Goal: Information Seeking & Learning: Learn about a topic

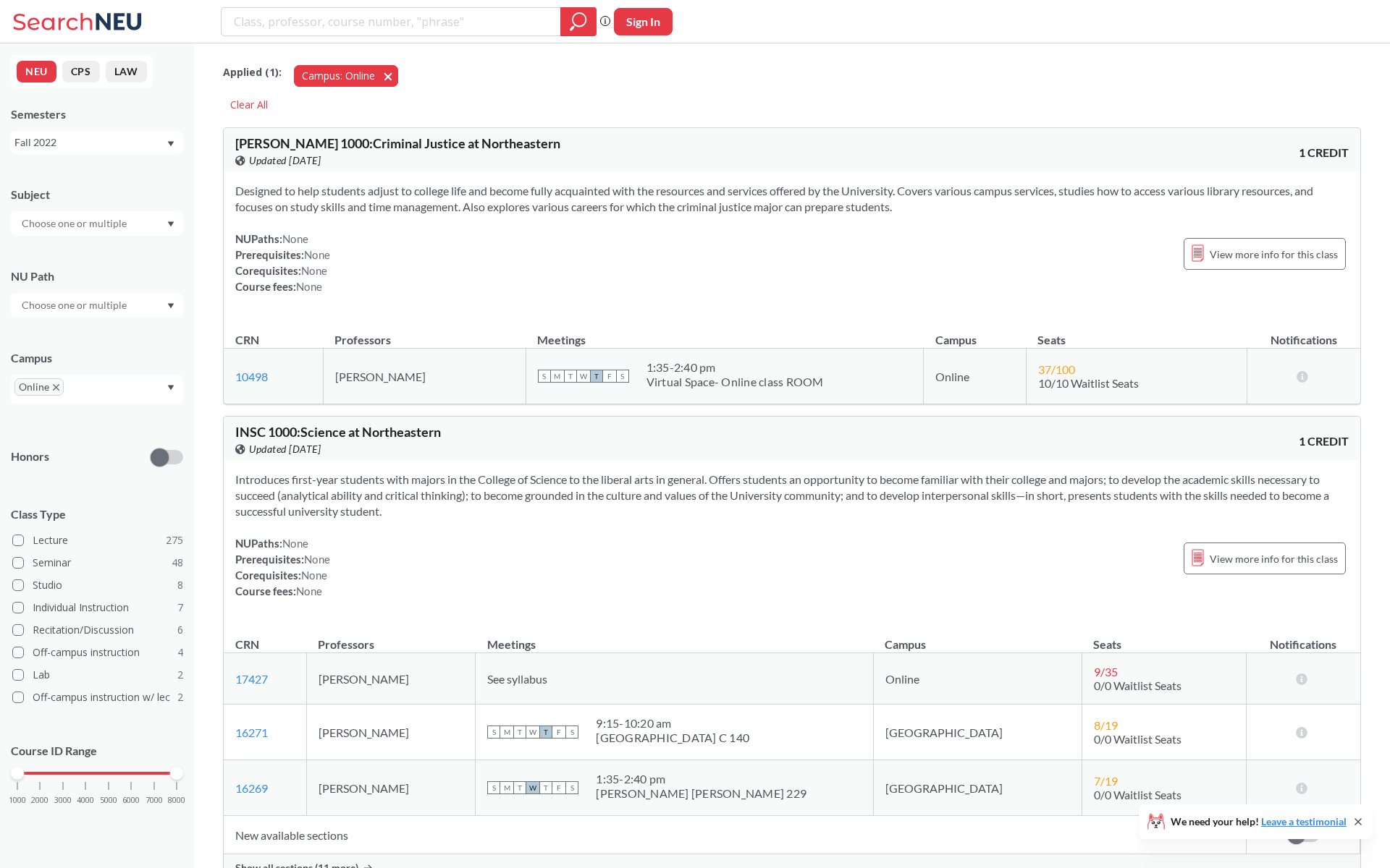
click at [393, 74] on span "button" at bounding box center [393, 76] width 0 height 14
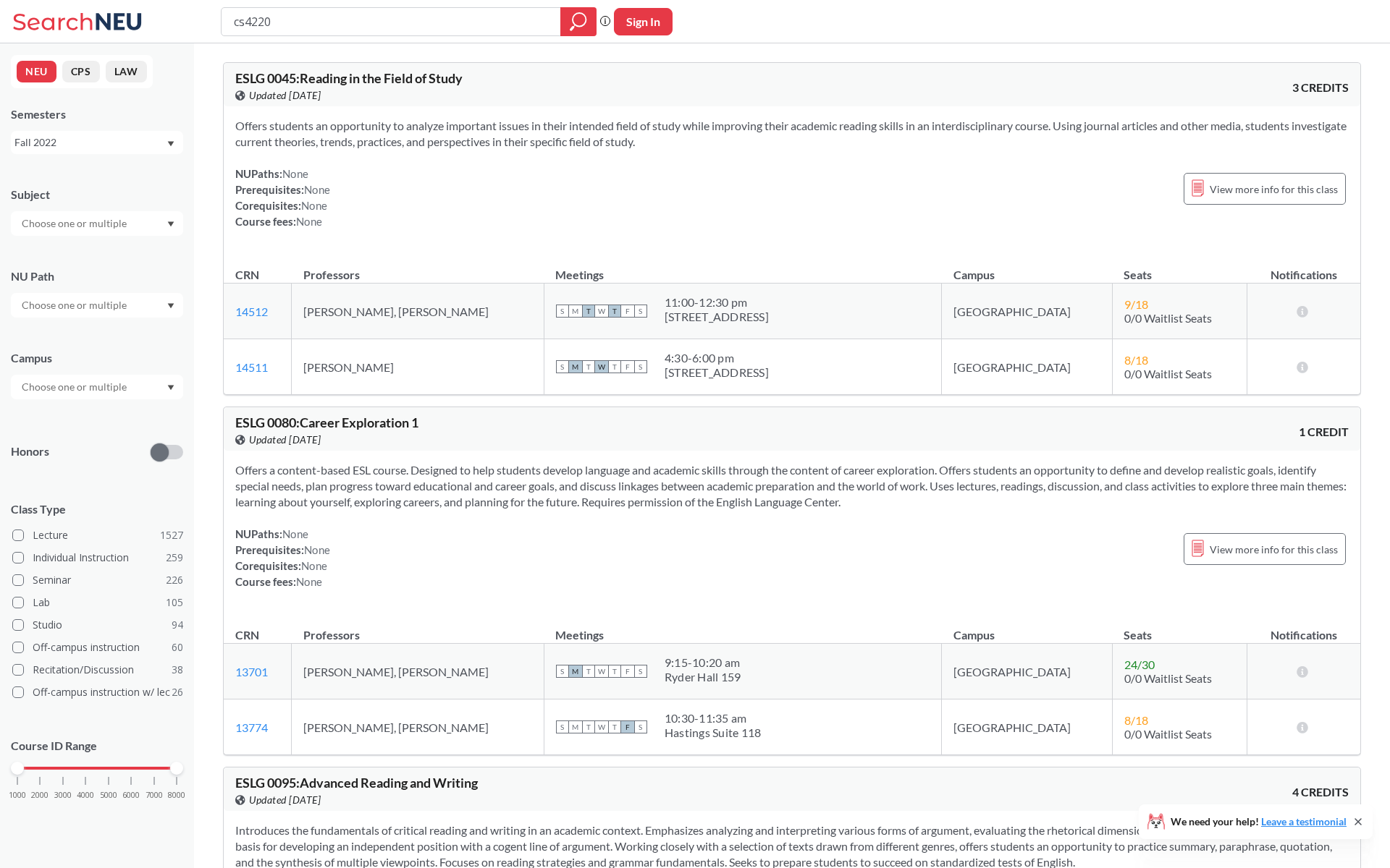
type input "cs4220"
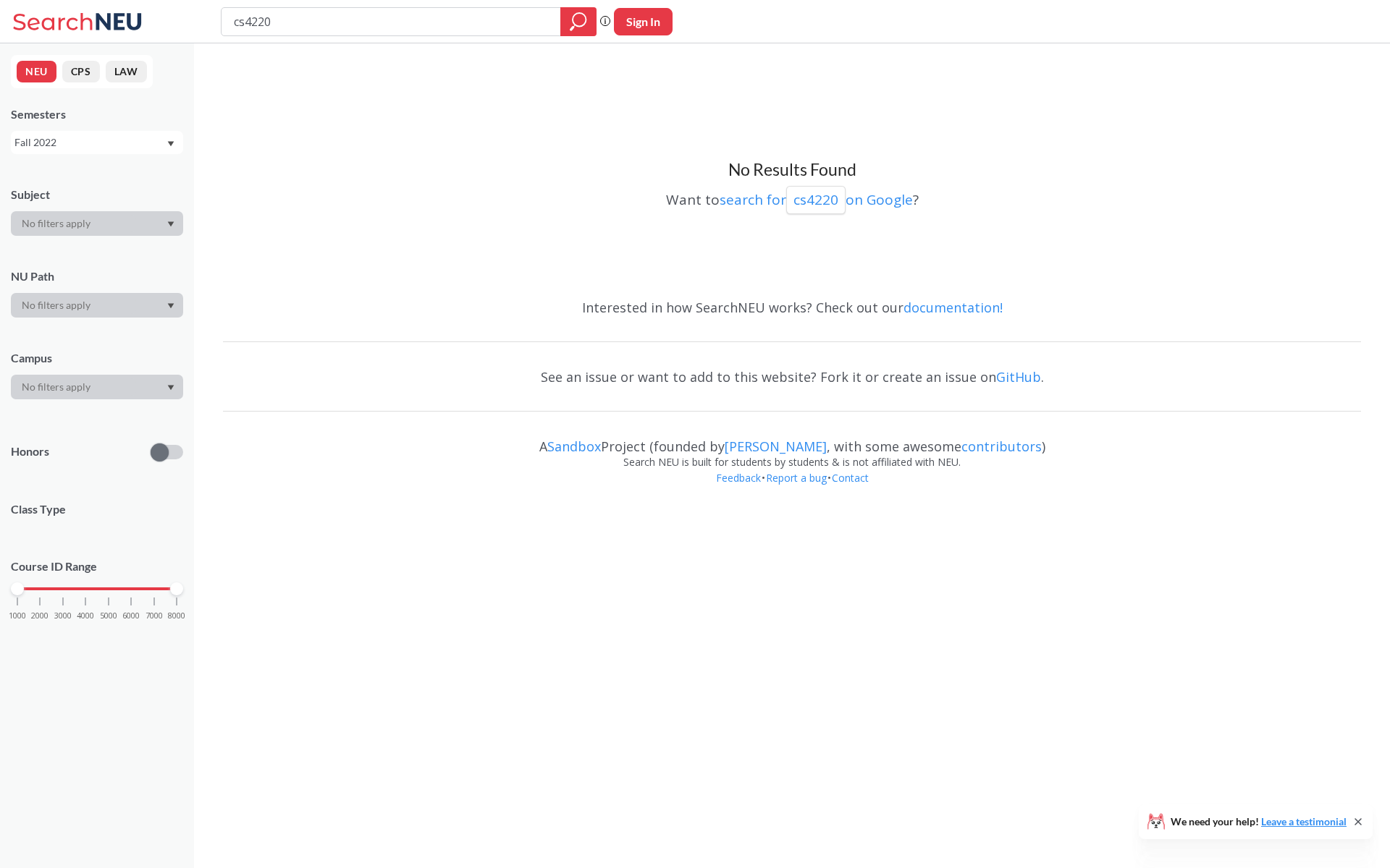
click at [116, 137] on div "Fall 2022" at bounding box center [90, 142] width 151 height 16
click at [114, 184] on div "Fall 2025" at bounding box center [96, 174] width 172 height 40
click at [330, 24] on input "cs4220" at bounding box center [391, 22] width 318 height 24
click at [242, 24] on input "cs4220" at bounding box center [391, 22] width 318 height 24
type input "cs 4220"
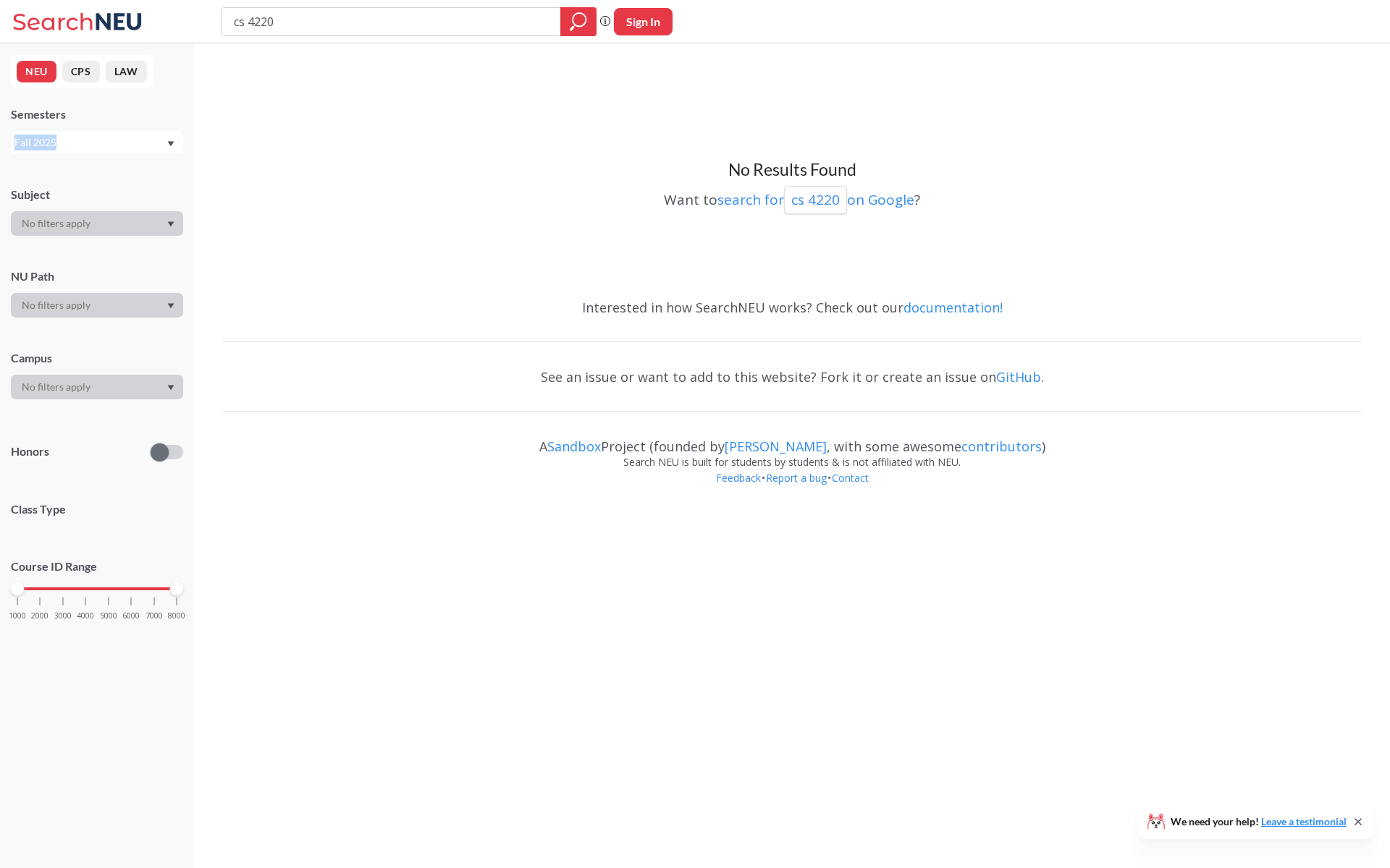
click at [135, 134] on div "Fall 2025" at bounding box center [90, 142] width 151 height 16
click at [104, 249] on div "Spring 2025" at bounding box center [100, 257] width 163 height 16
drag, startPoint x: 306, startPoint y: 19, endPoint x: 102, endPoint y: 15, distance: 204.0
click at [102, 15] on div "cs 4220 Phrase search guarantees the exact search appears in the results. Ex. I…" at bounding box center [695, 22] width 1390 height 44
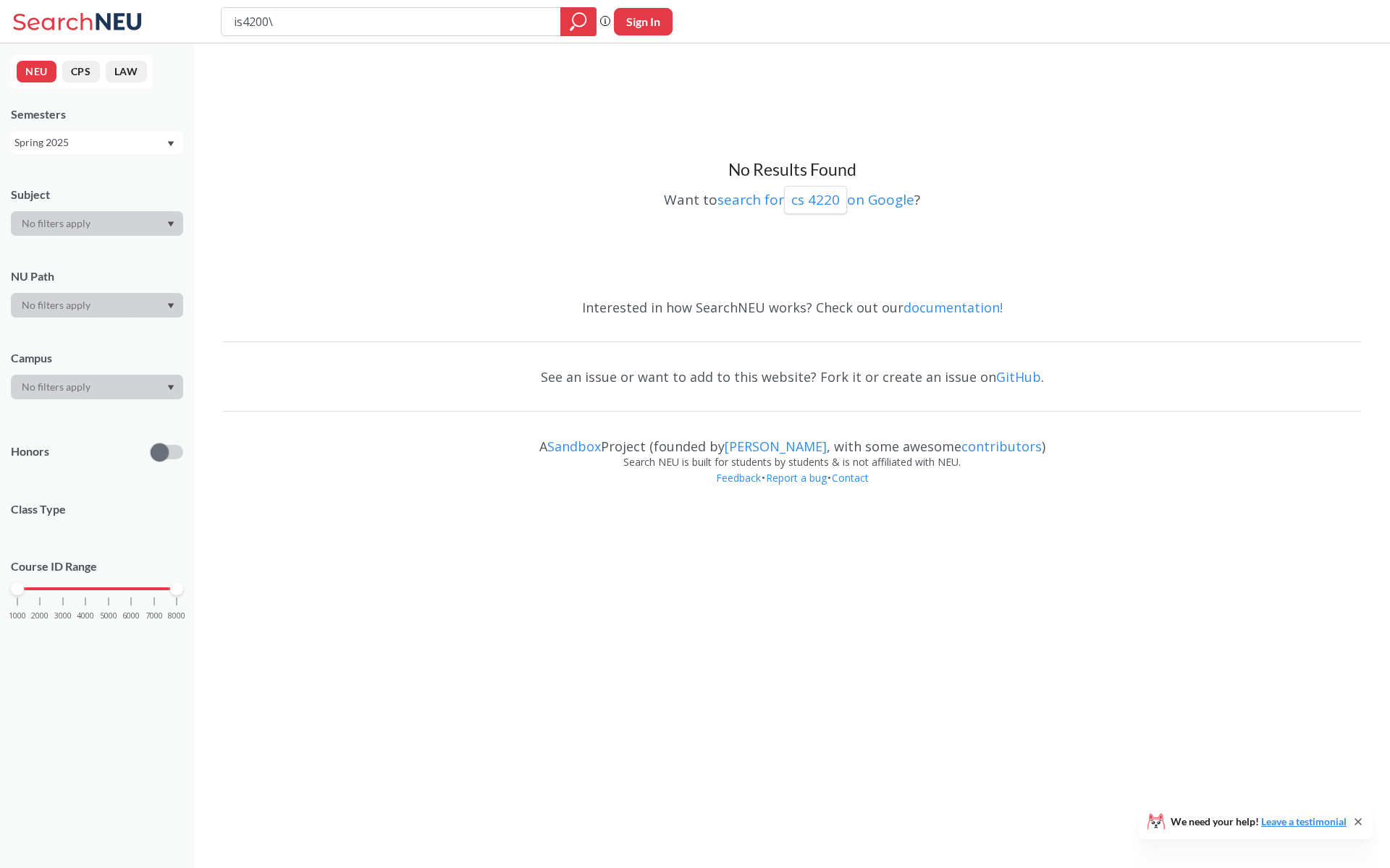
type input "is4200"
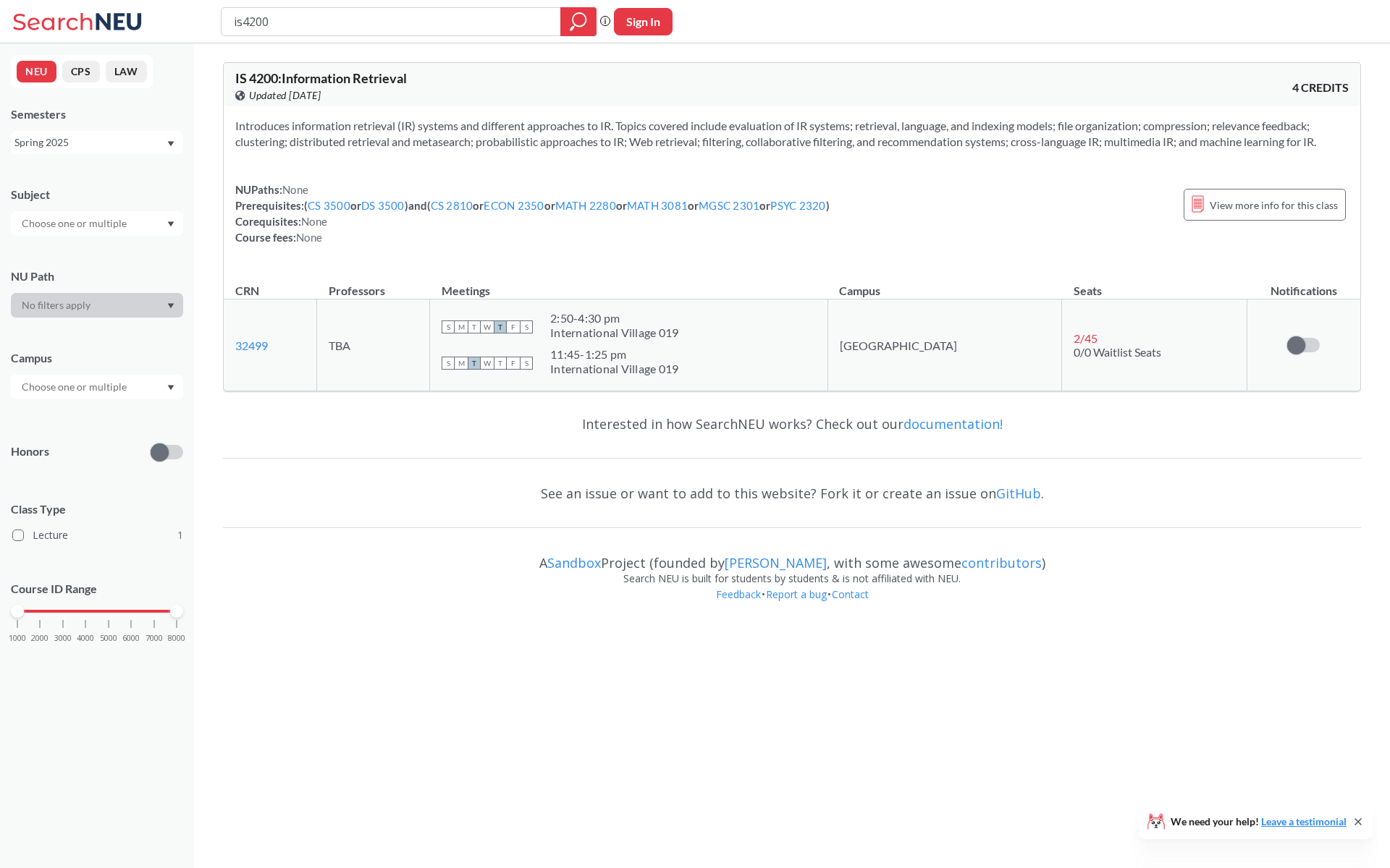
click at [121, 151] on div "Spring 2025" at bounding box center [96, 142] width 172 height 24
click at [121, 160] on div "Fall 2025" at bounding box center [96, 174] width 172 height 40
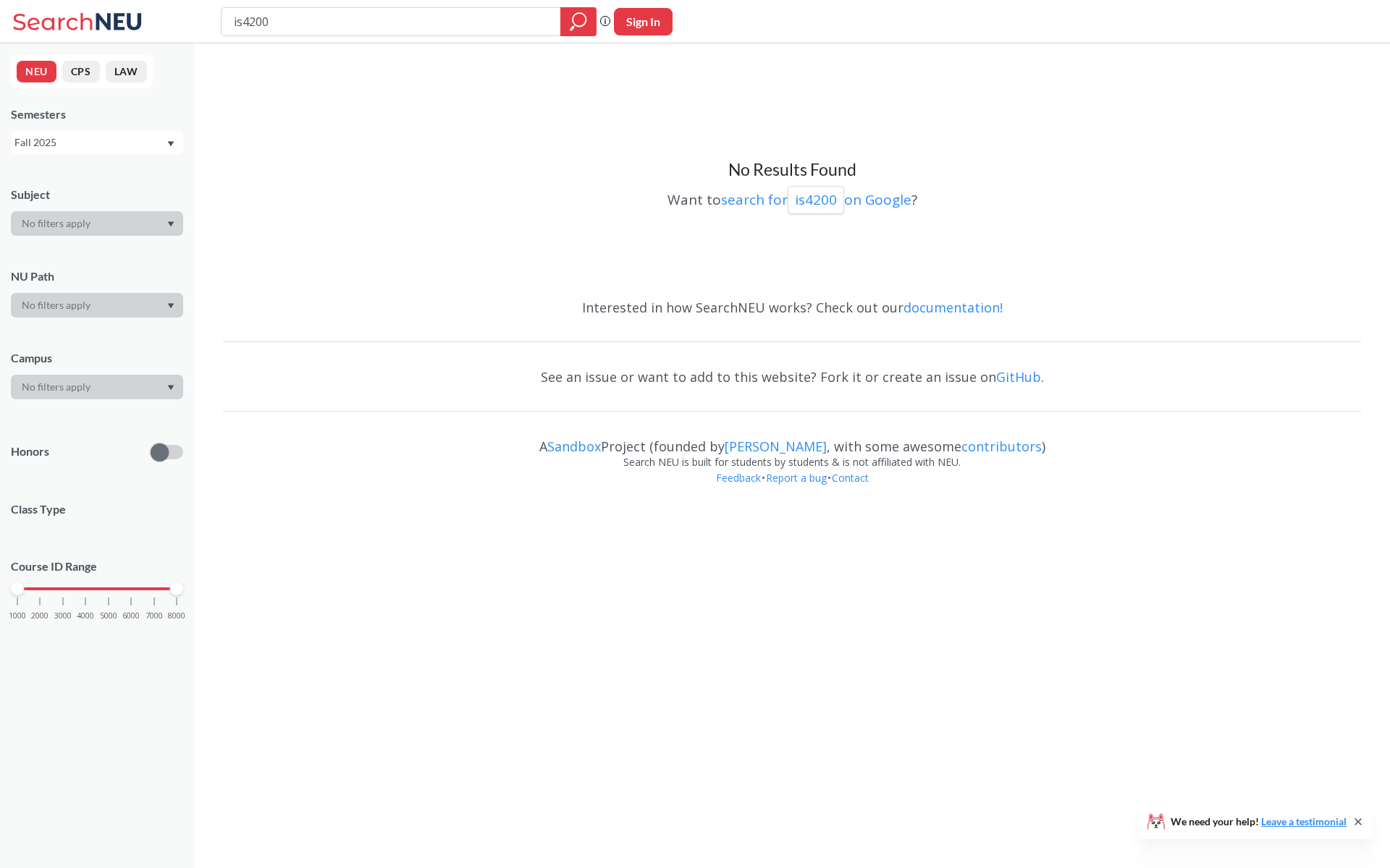
click at [140, 132] on div "Fall 2025" at bounding box center [96, 142] width 172 height 24
click at [99, 231] on div "Spring 2025" at bounding box center [100, 239] width 163 height 16
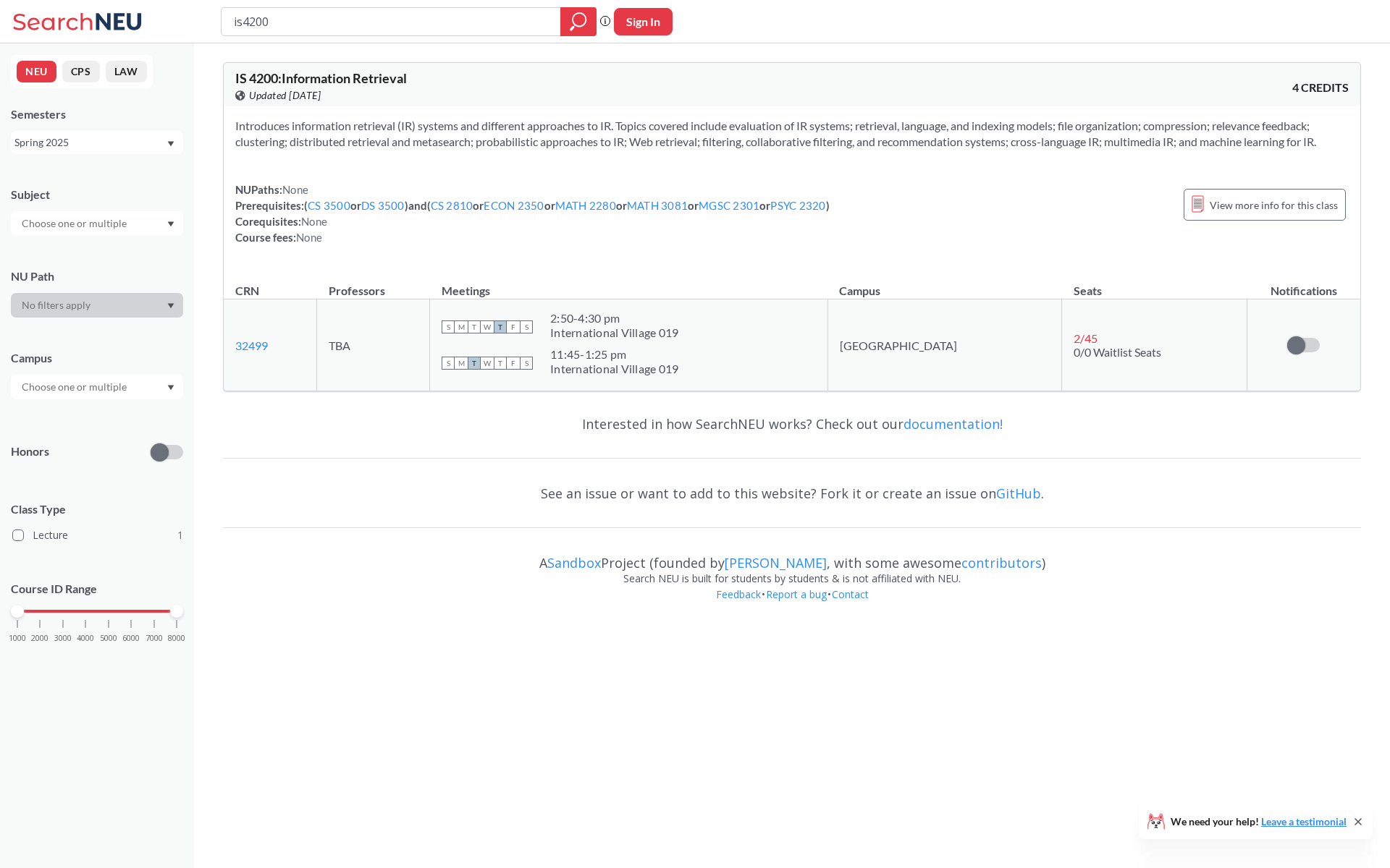
click at [119, 138] on div "Spring 2025" at bounding box center [90, 142] width 151 height 16
drag, startPoint x: 310, startPoint y: 12, endPoint x: 74, endPoint y: 238, distance: 326.8
click at [0, 0] on div "is4200 Phrase search guarantees the exact search appears in the results. Ex. If…" at bounding box center [695, 22] width 1390 height 44
click at [299, 16] on input "is4200" at bounding box center [391, 22] width 318 height 24
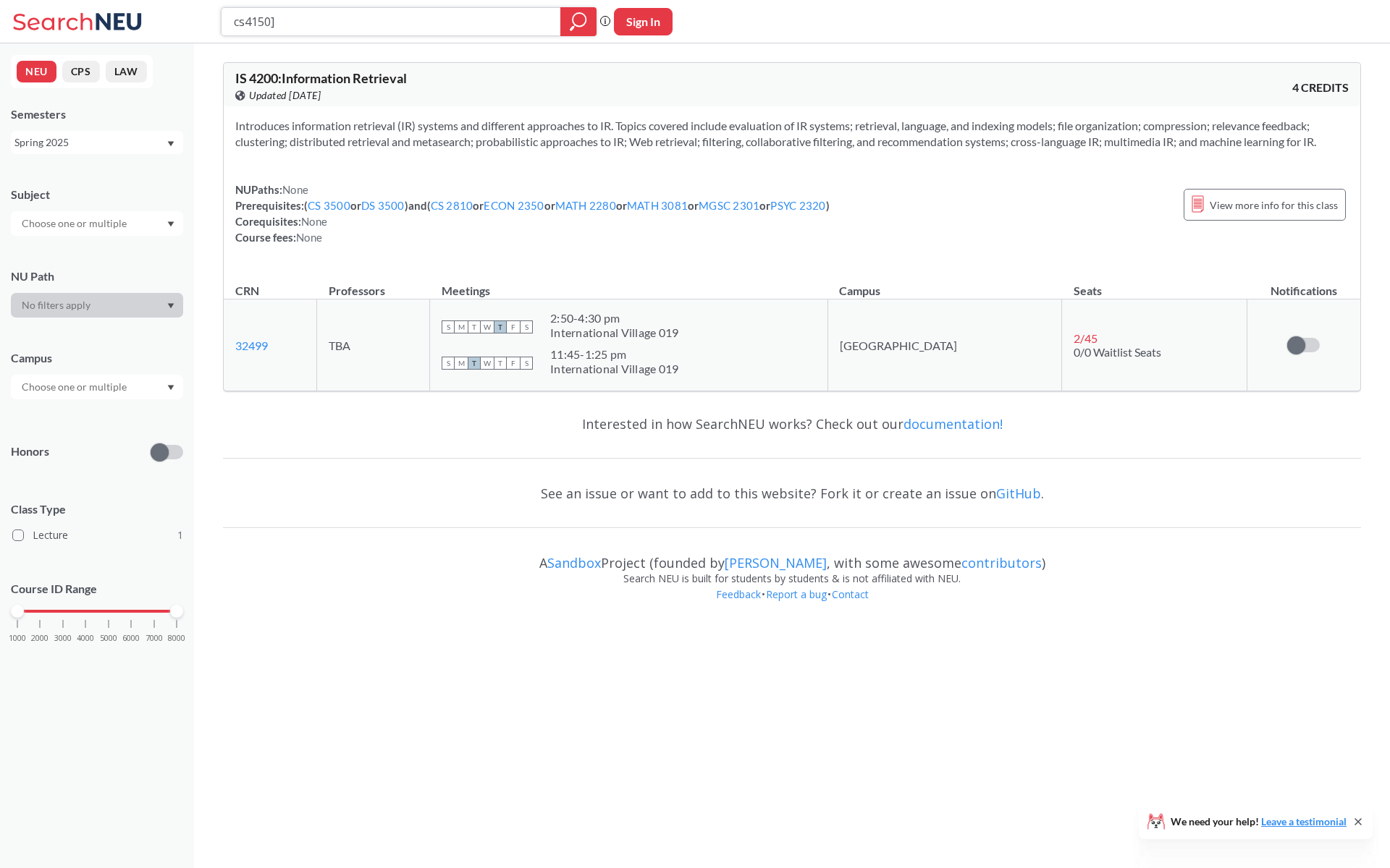
type input "cs4150"
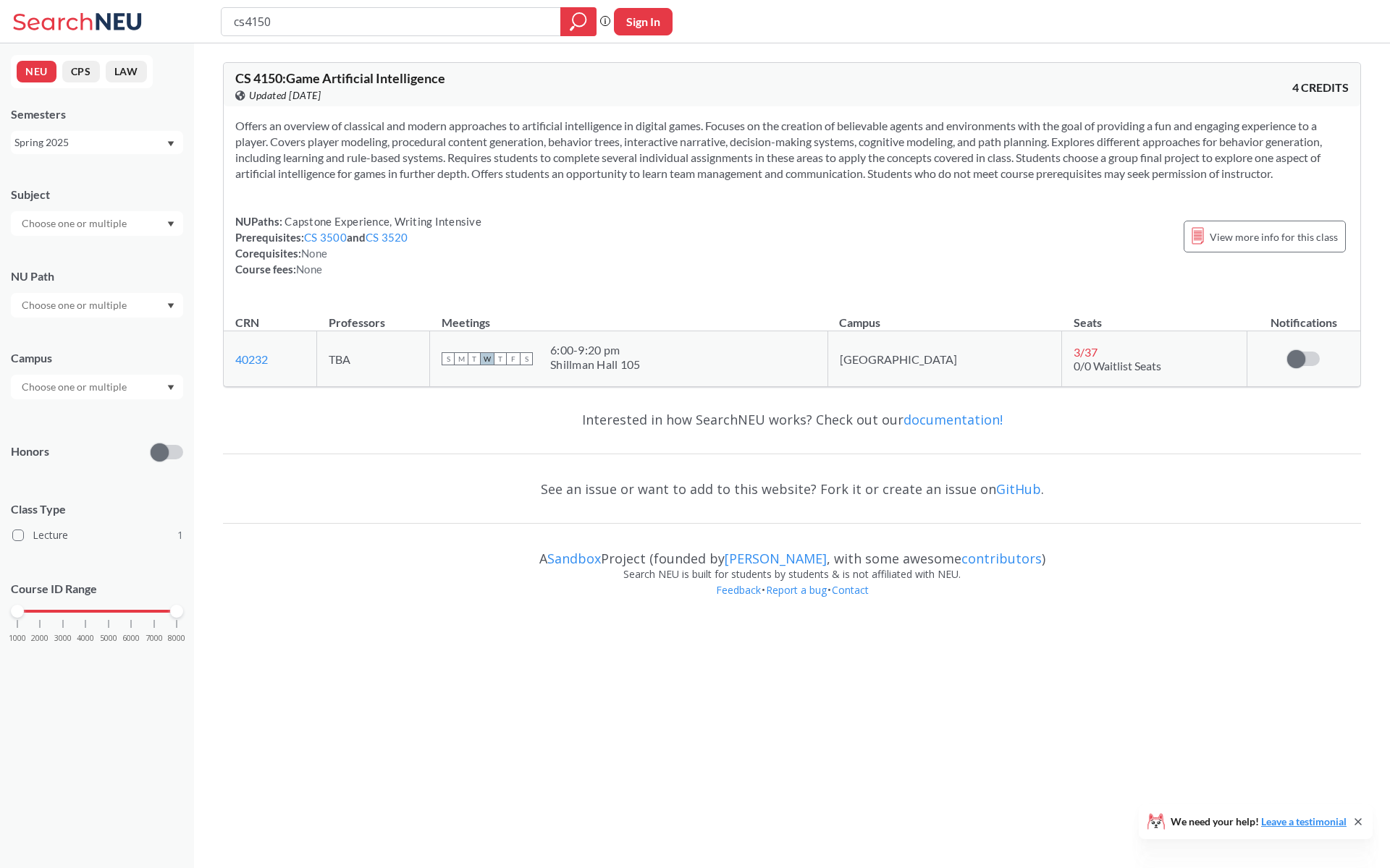
click at [115, 147] on div "Spring 2025" at bounding box center [90, 142] width 151 height 16
click at [116, 185] on div "Fall 2025" at bounding box center [96, 174] width 172 height 40
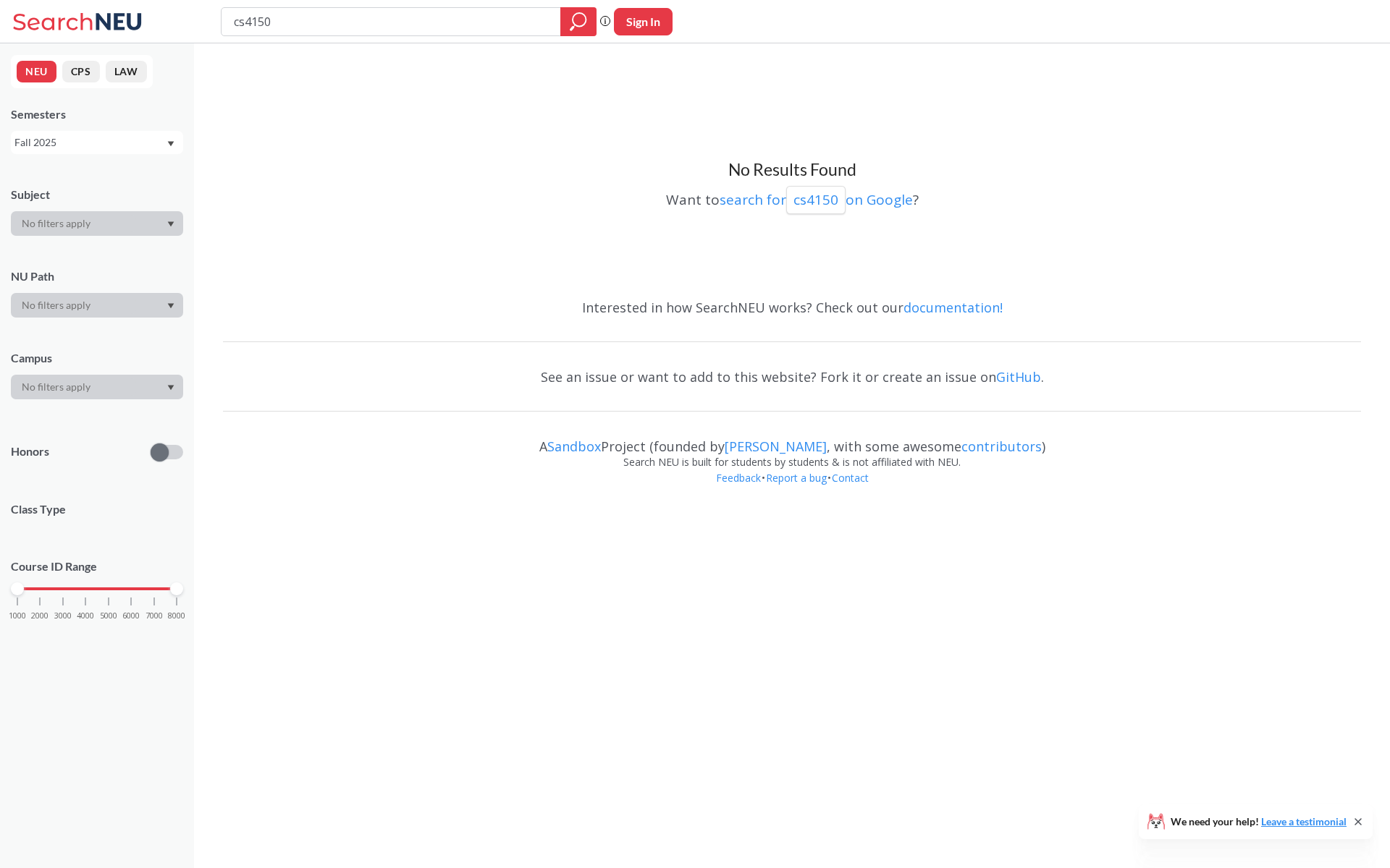
click at [124, 157] on div "NEU CPS LAW Semesters Fall 2025 Subject NU Path Campus Honors Class Type Course…" at bounding box center [97, 456] width 194 height 824
click at [122, 149] on div "Fall 2025" at bounding box center [90, 142] width 151 height 16
click at [105, 196] on div "Fall 2024" at bounding box center [100, 203] width 163 height 16
click at [112, 133] on div "Fall 2024" at bounding box center [96, 142] width 172 height 24
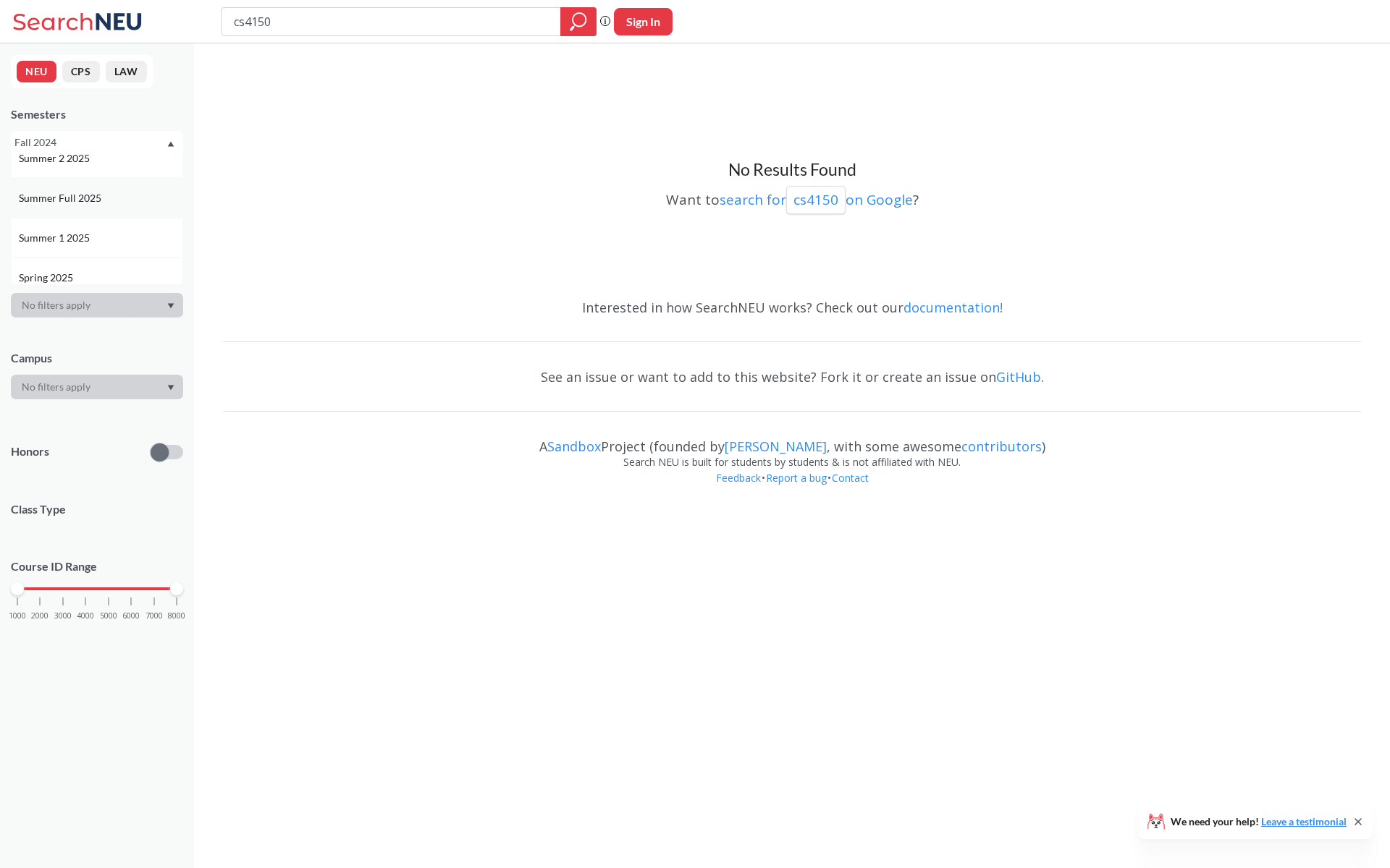
scroll to position [95, 0]
click at [106, 246] on div "Spring 2025" at bounding box center [96, 238] width 172 height 40
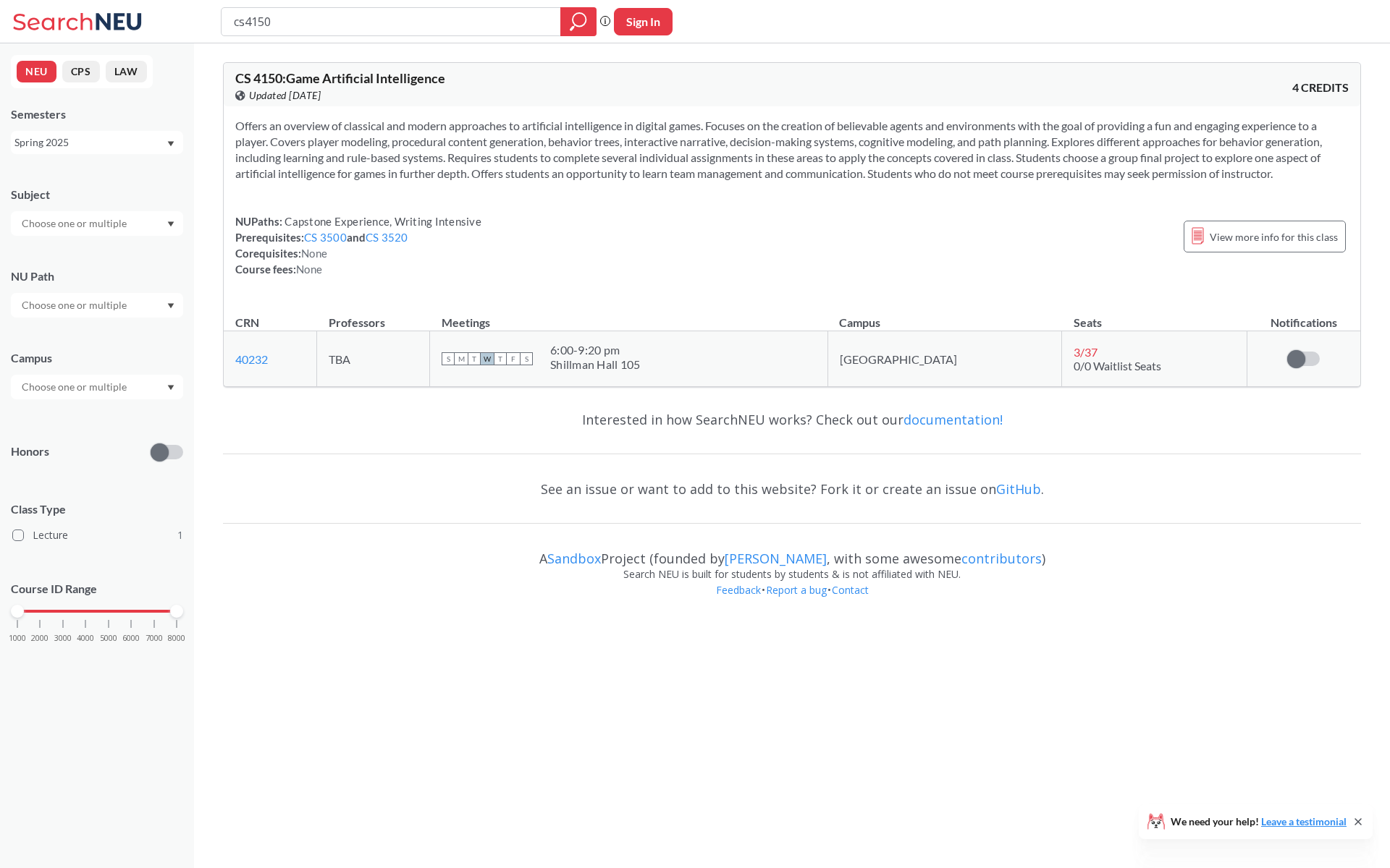
click at [135, 144] on div "Spring 2025" at bounding box center [90, 142] width 151 height 16
paste input "CY 410"
click at [251, 24] on input "CY 4100" at bounding box center [391, 22] width 318 height 24
type input "CY4100"
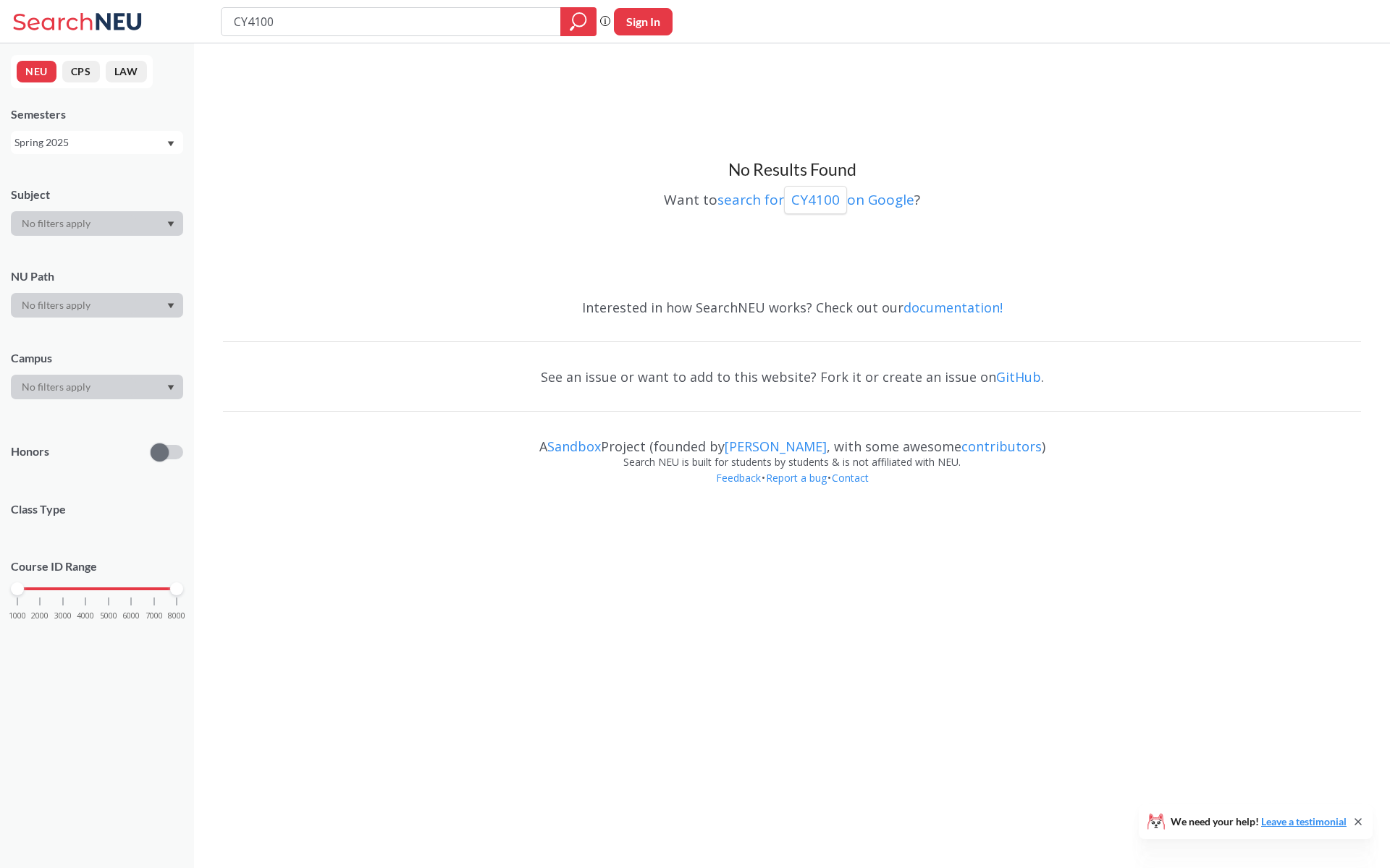
click at [163, 151] on div "Spring 2025" at bounding box center [96, 142] width 172 height 24
click at [142, 176] on div "Fall 2025" at bounding box center [100, 175] width 163 height 16
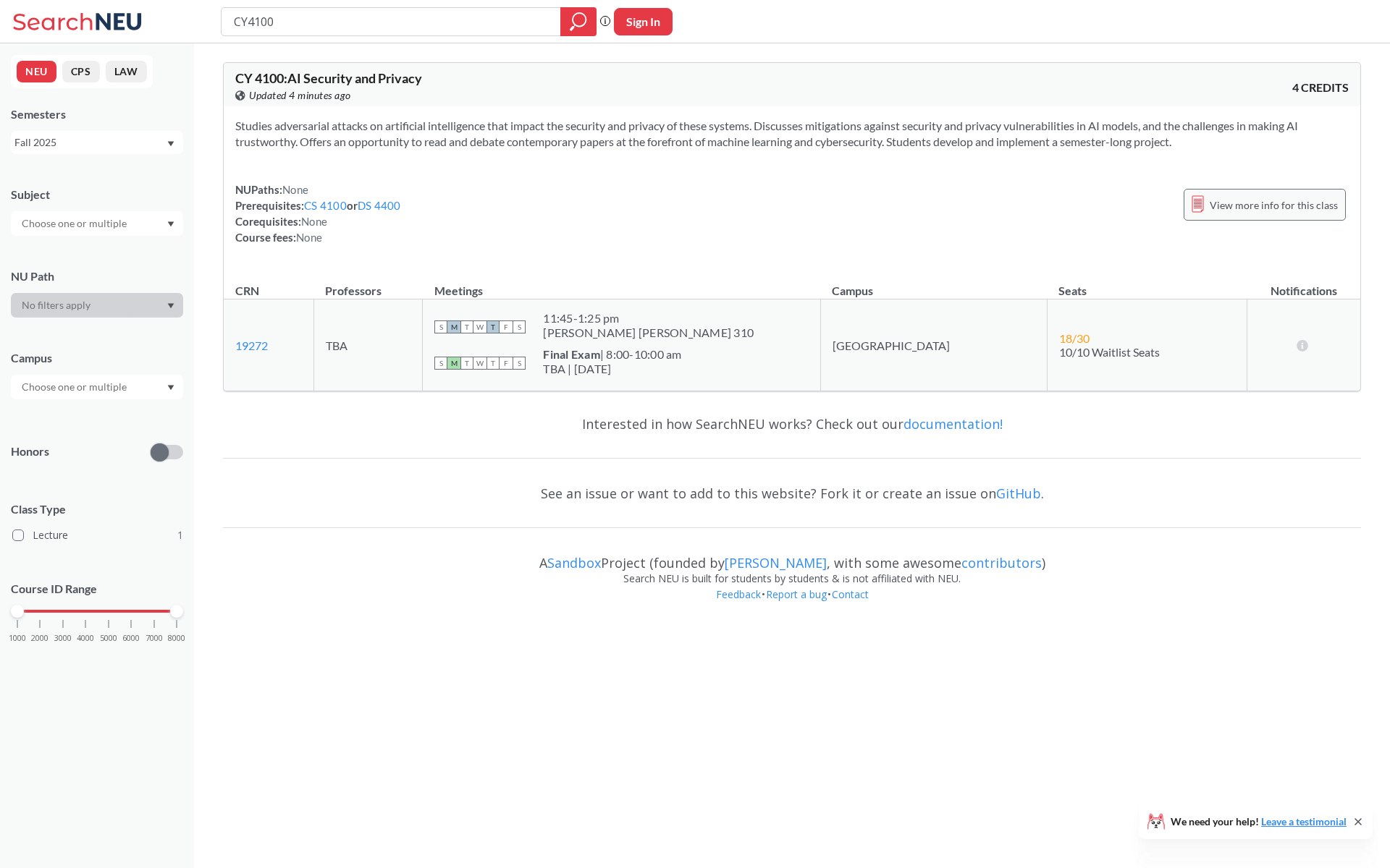
click at [1225, 205] on span "View more info for this class" at bounding box center [1273, 204] width 128 height 18
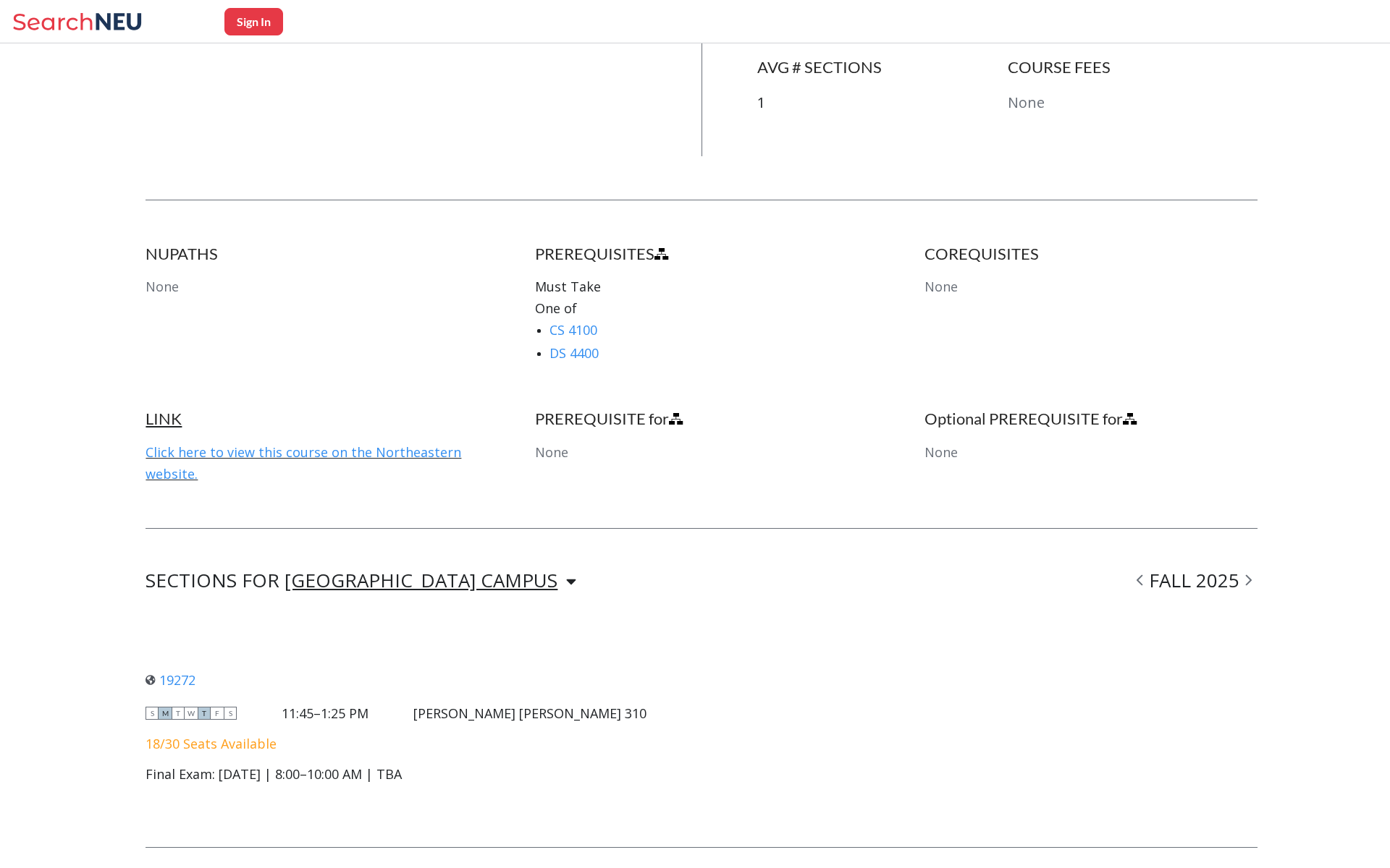
scroll to position [623, 0]
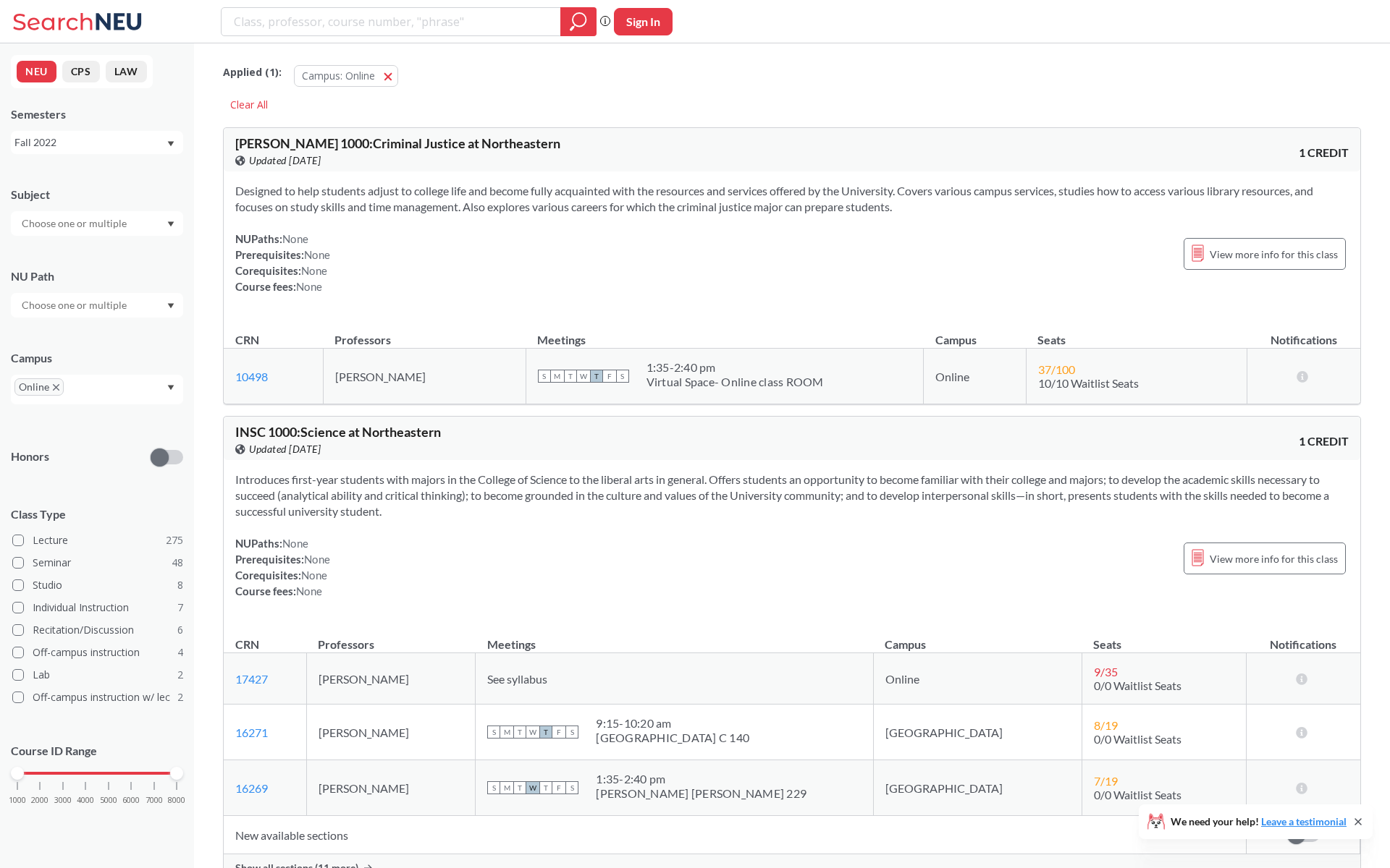
click at [86, 138] on div "Fall 2022" at bounding box center [90, 142] width 151 height 16
